Goal: Task Accomplishment & Management: Manage account settings

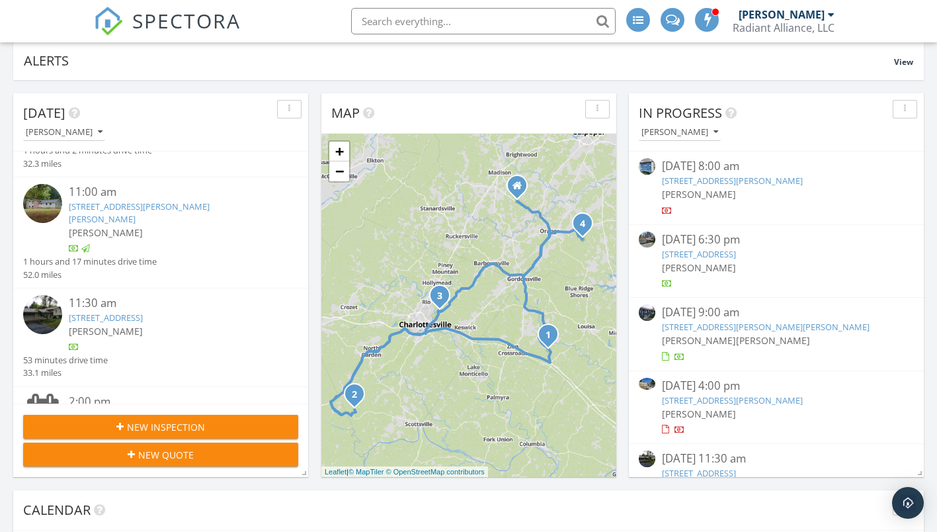
scroll to position [213, 0]
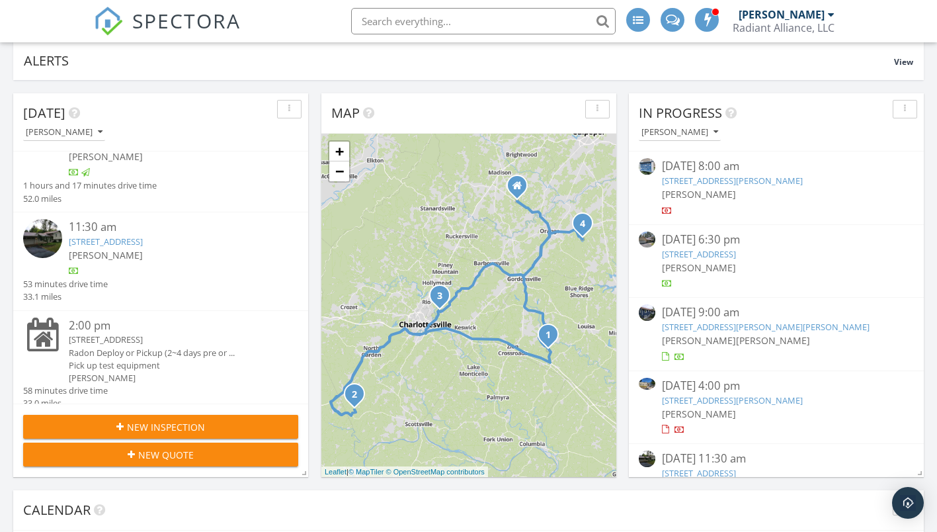
click at [110, 235] on link "101 Vincennes Rd, Charlottesville, VA 22911" at bounding box center [106, 241] width 74 height 12
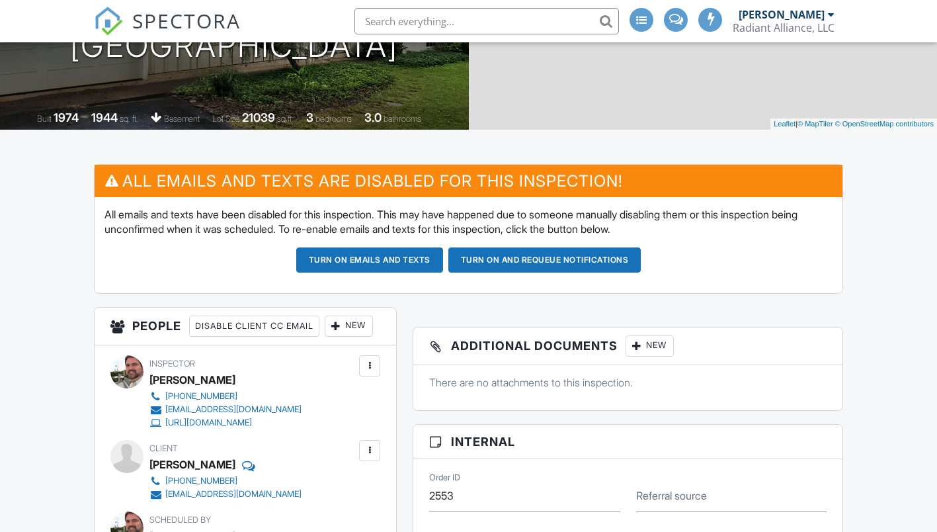
scroll to position [265, 0]
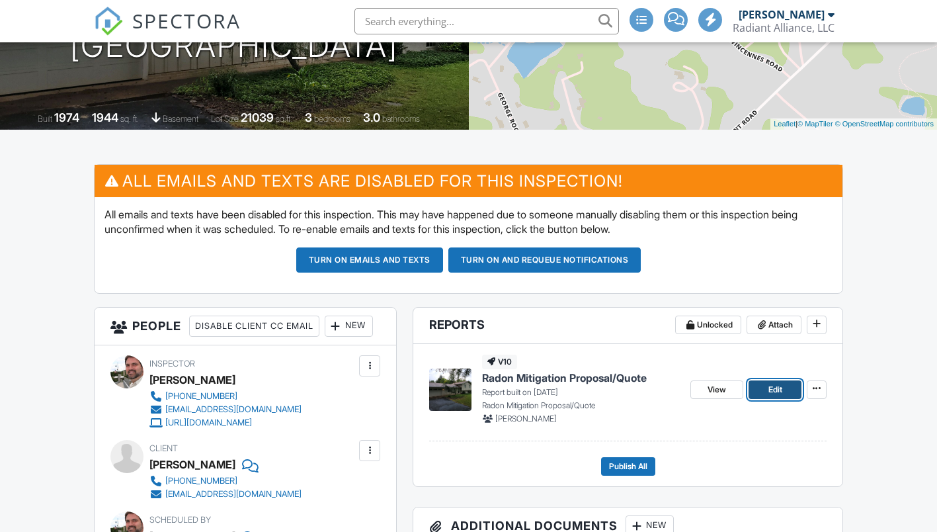
click at [774, 393] on span "Edit" at bounding box center [775, 389] width 14 height 13
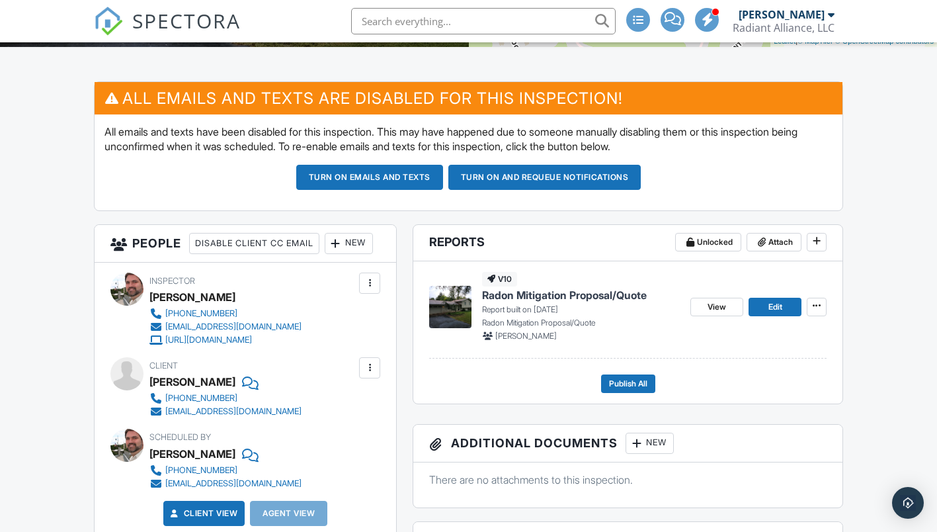
scroll to position [397, 0]
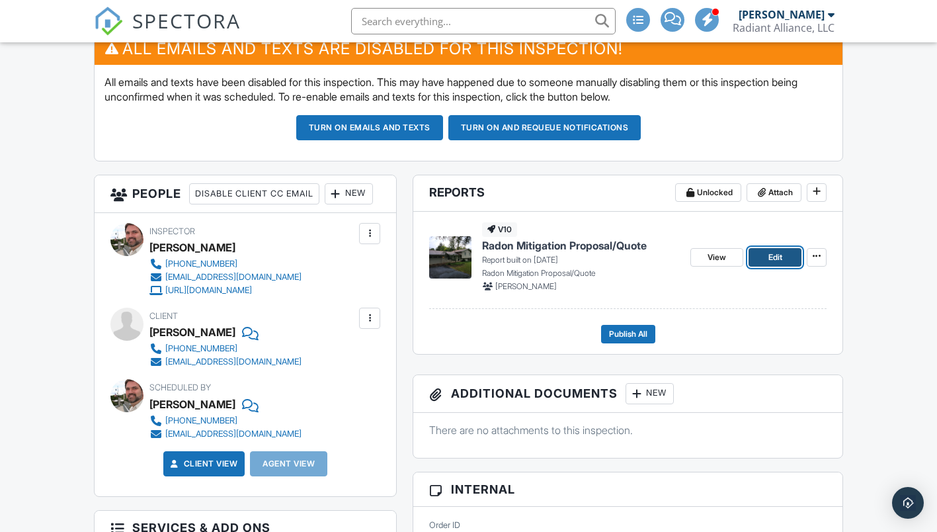
click at [788, 259] on link "Edit" at bounding box center [775, 257] width 53 height 19
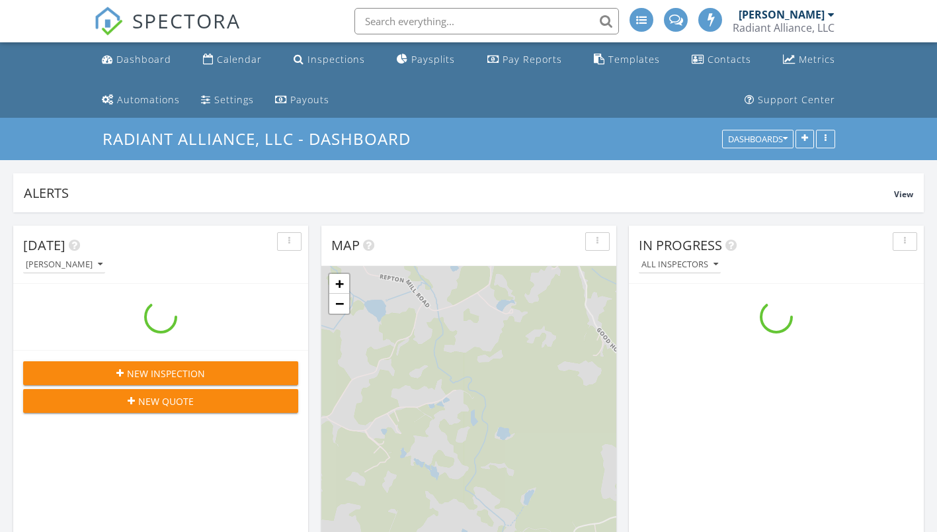
scroll to position [1885, 958]
